Goal: Transaction & Acquisition: Purchase product/service

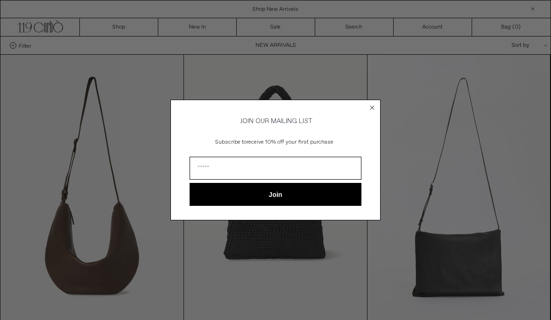
click at [370, 105] on circle "Close dialog" at bounding box center [372, 107] width 9 height 9
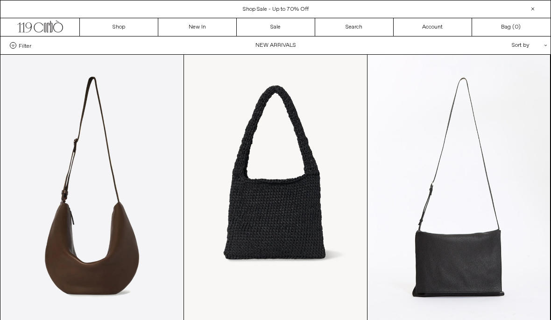
click at [55, 28] on icon ".cls-1, .cls-2 { fill: #231f20; stroke: #231f20; stroke-miterlimit: 10; stroke-…" at bounding box center [40, 26] width 46 height 14
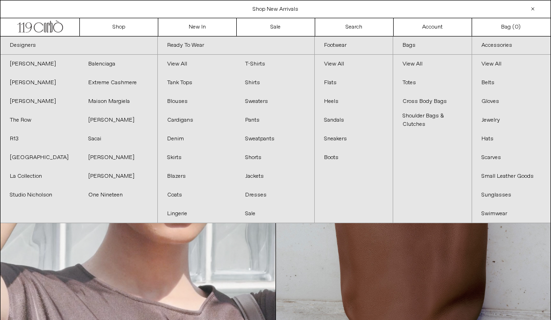
click at [38, 196] on link "Studio Nicholson" at bounding box center [39, 194] width 78 height 19
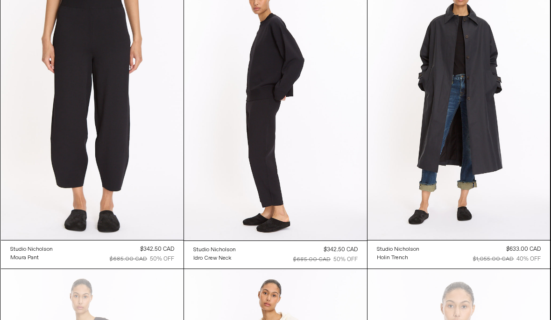
scroll to position [89, 0]
click at [466, 95] on at bounding box center [459, 102] width 183 height 274
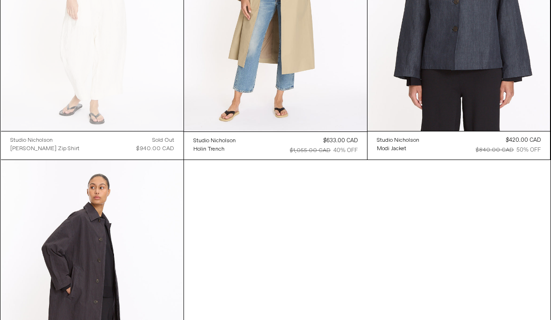
scroll to position [791, 0]
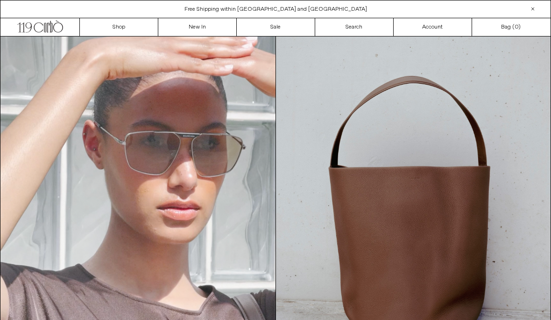
click at [132, 12] on div "Free Shipping within [GEOGRAPHIC_DATA] and [GEOGRAPHIC_DATA]" at bounding box center [275, 9] width 550 height 8
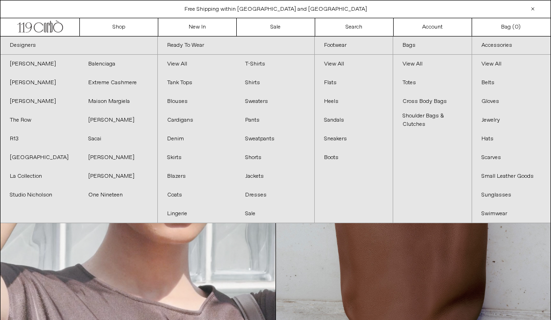
click at [261, 118] on link "Pants" at bounding box center [275, 120] width 78 height 19
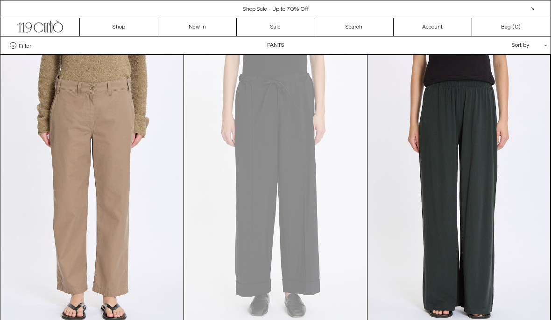
click at [527, 46] on div "Sort by .cls-1{fill:#231f20}" at bounding box center [499, 45] width 84 height 18
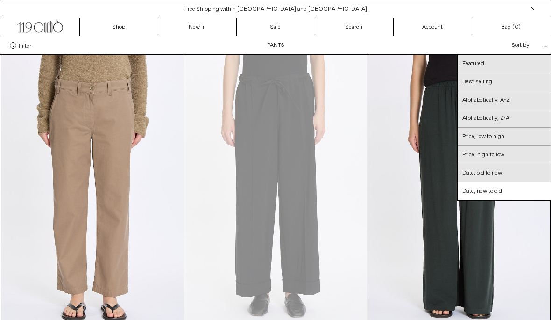
click at [388, 169] on at bounding box center [459, 192] width 183 height 274
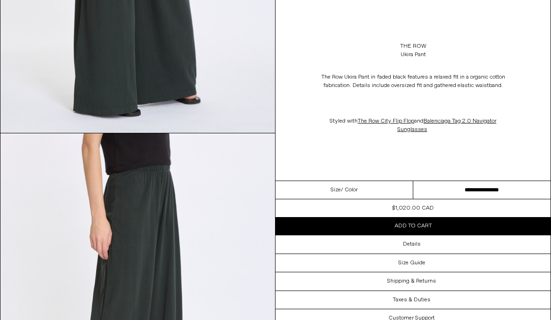
scroll to position [953, 0]
